Goal: Check status: Check status

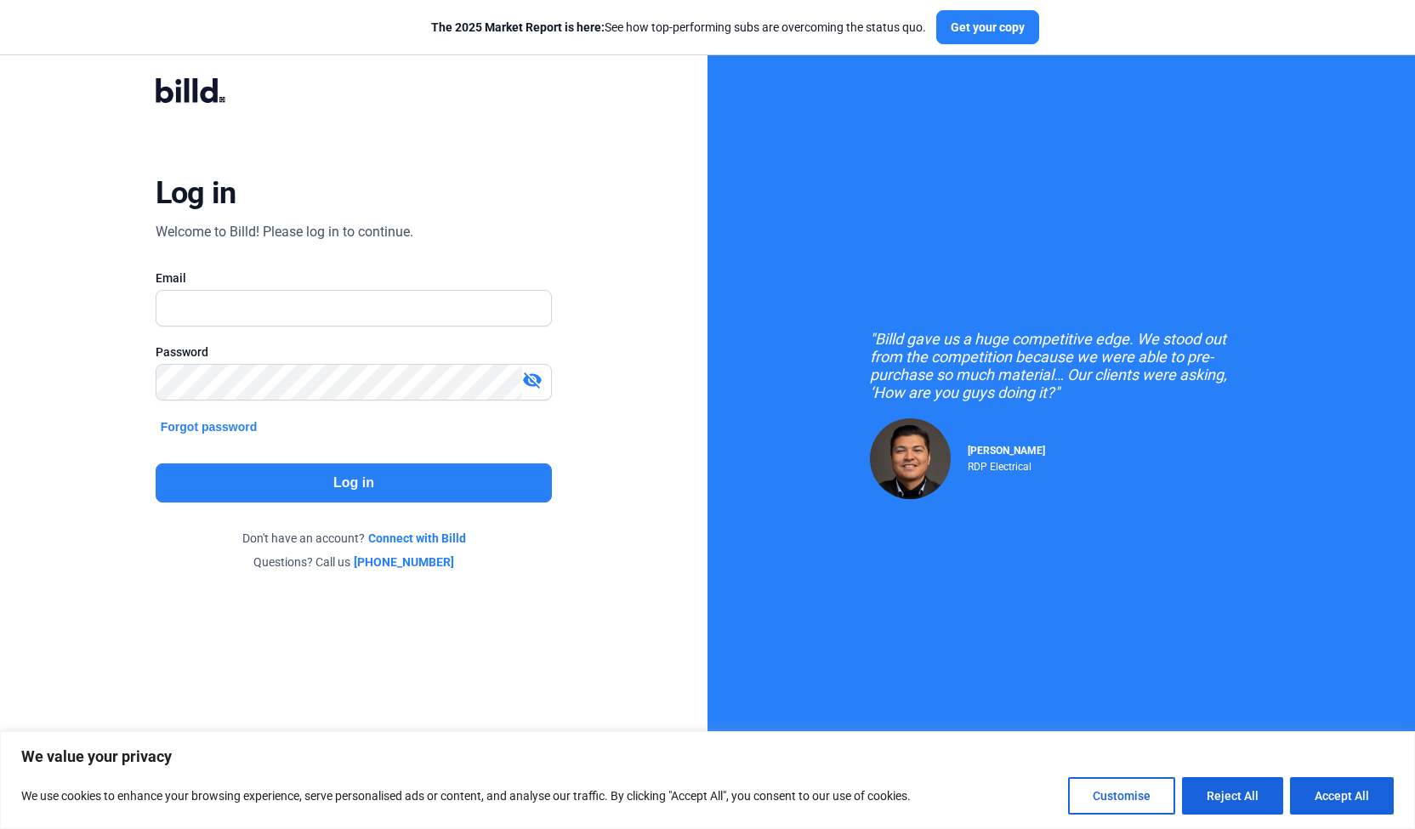
click at [235, 326] on div at bounding box center [354, 334] width 397 height 17
click at [241, 315] on input "text" at bounding box center [353, 308] width 395 height 35
type input "[EMAIL_ADDRESS][DOMAIN_NAME]"
click at [279, 479] on button "Log in" at bounding box center [354, 482] width 397 height 39
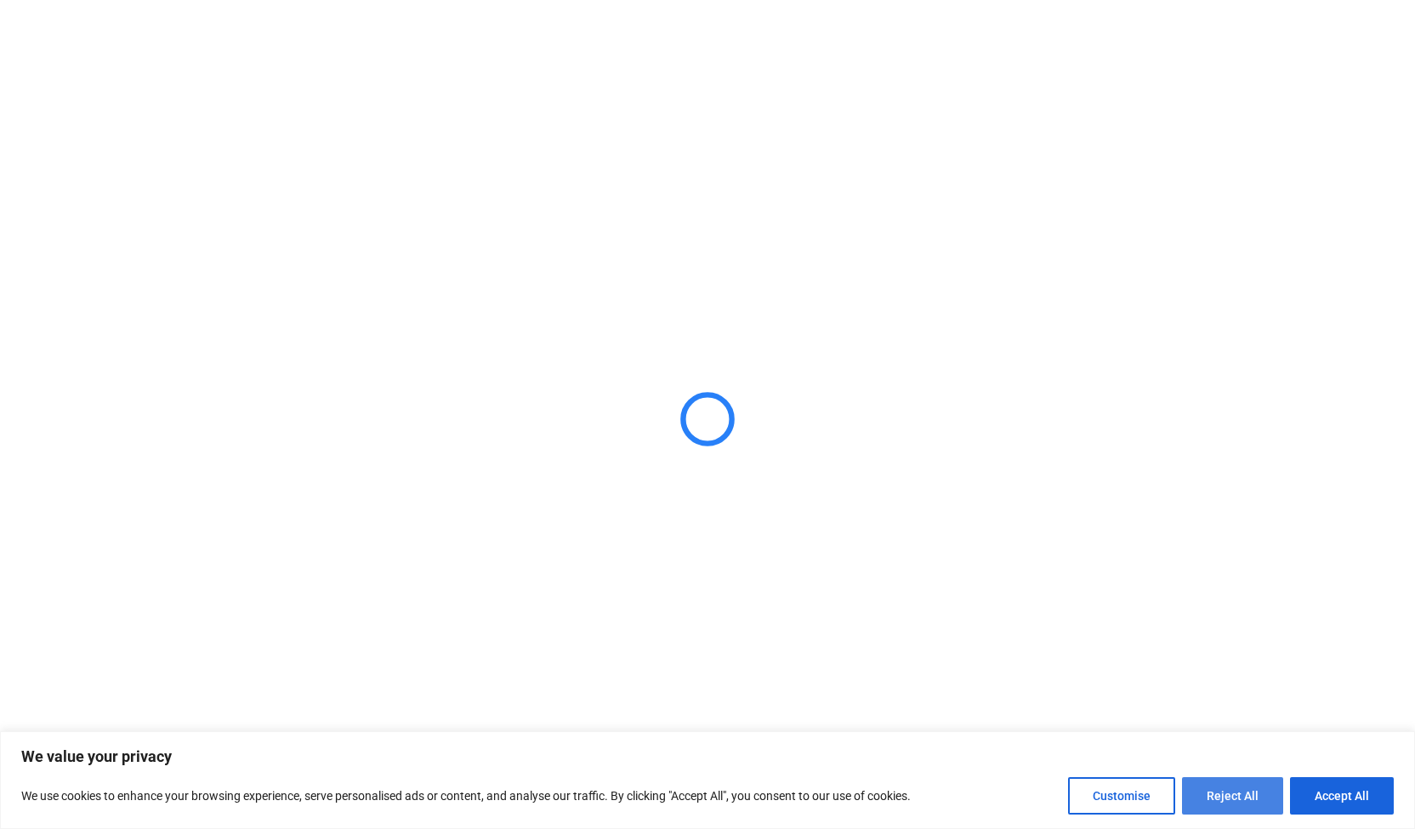
click at [1230, 790] on button "Reject All" at bounding box center [1232, 795] width 101 height 37
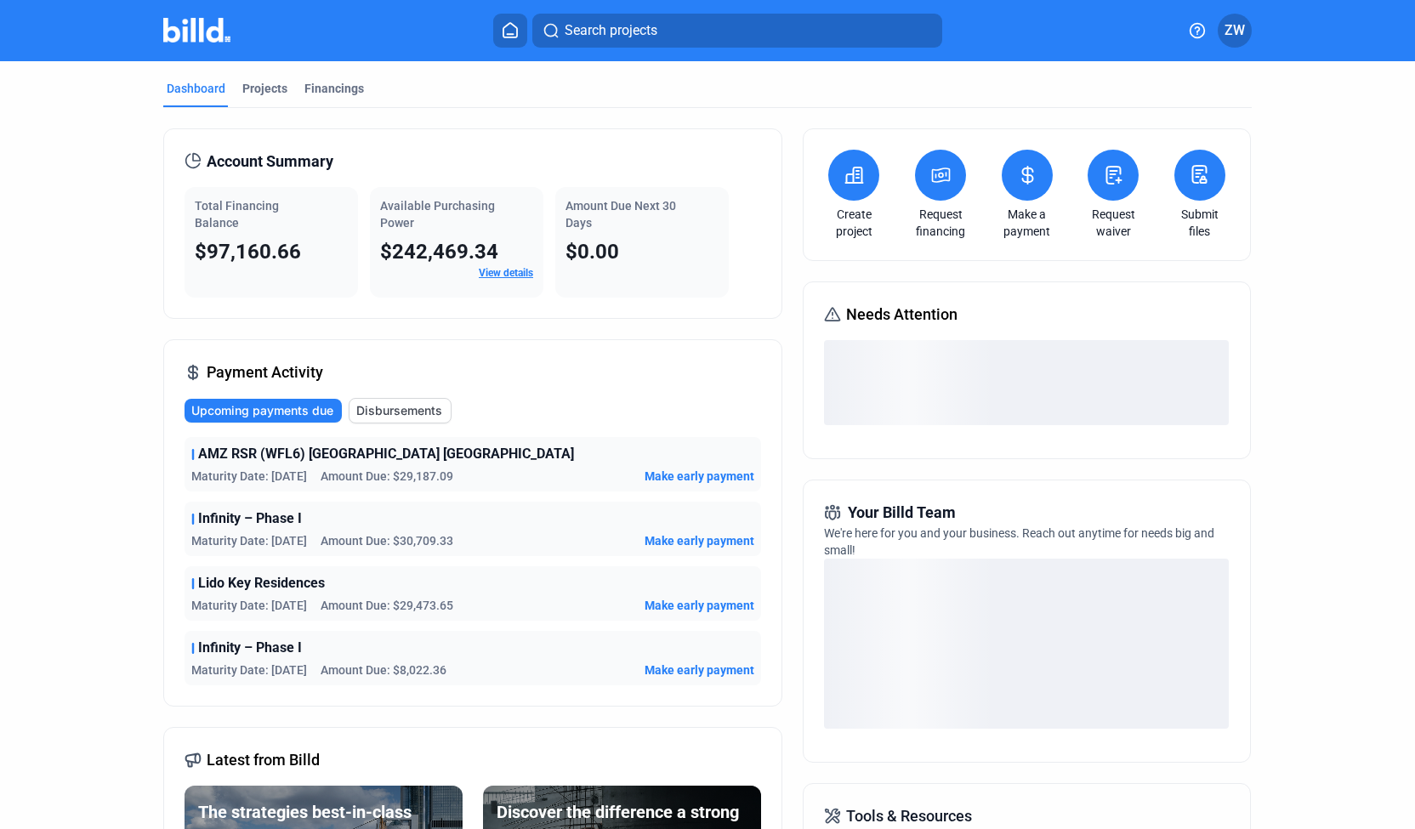
click at [258, 252] on span "$97,160.66" at bounding box center [248, 252] width 106 height 24
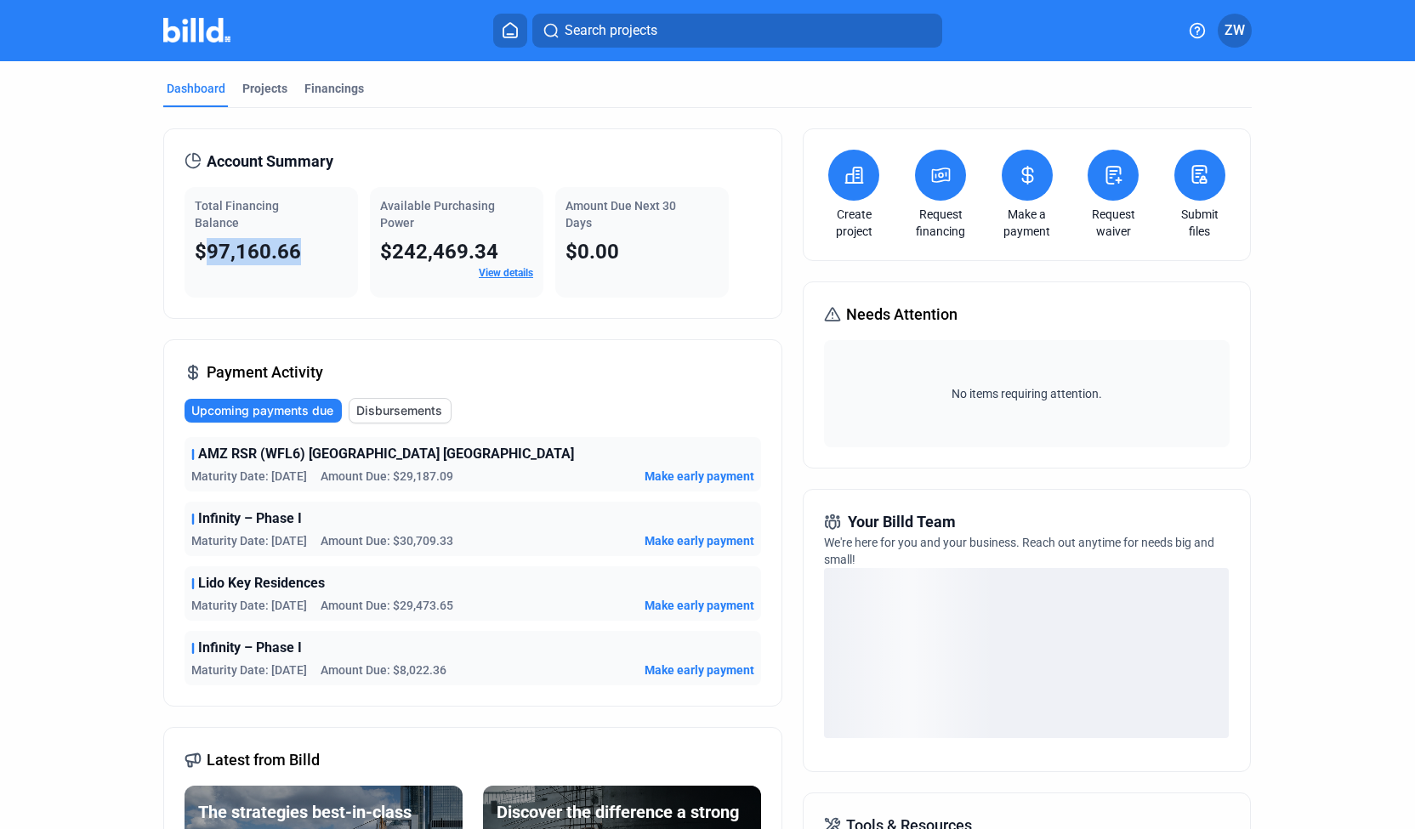
click at [258, 252] on span "$97,160.66" at bounding box center [248, 252] width 106 height 24
copy span "97,160.66"
